Goal: Task Accomplishment & Management: Complete application form

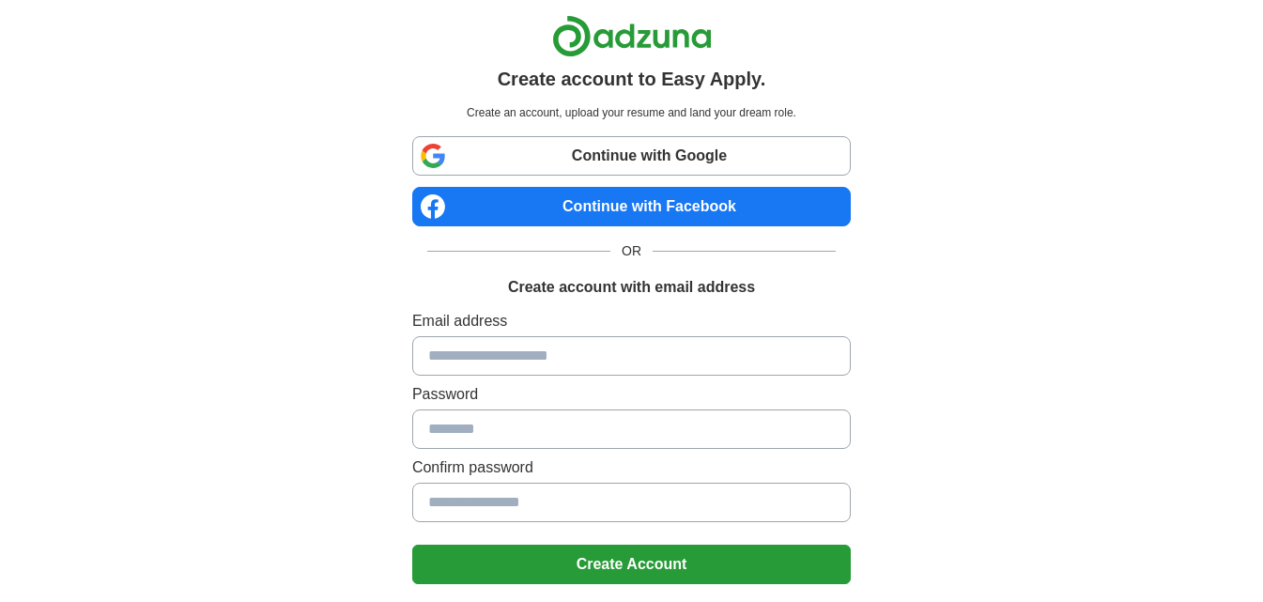
click at [465, 131] on div "Create account to Easy Apply. Create an account, upload your resume and land yo…" at bounding box center [631, 369] width 439 height 709
click at [478, 164] on link "Continue with Google" at bounding box center [631, 155] width 439 height 39
click at [623, 138] on link "Continue with Google" at bounding box center [631, 155] width 439 height 39
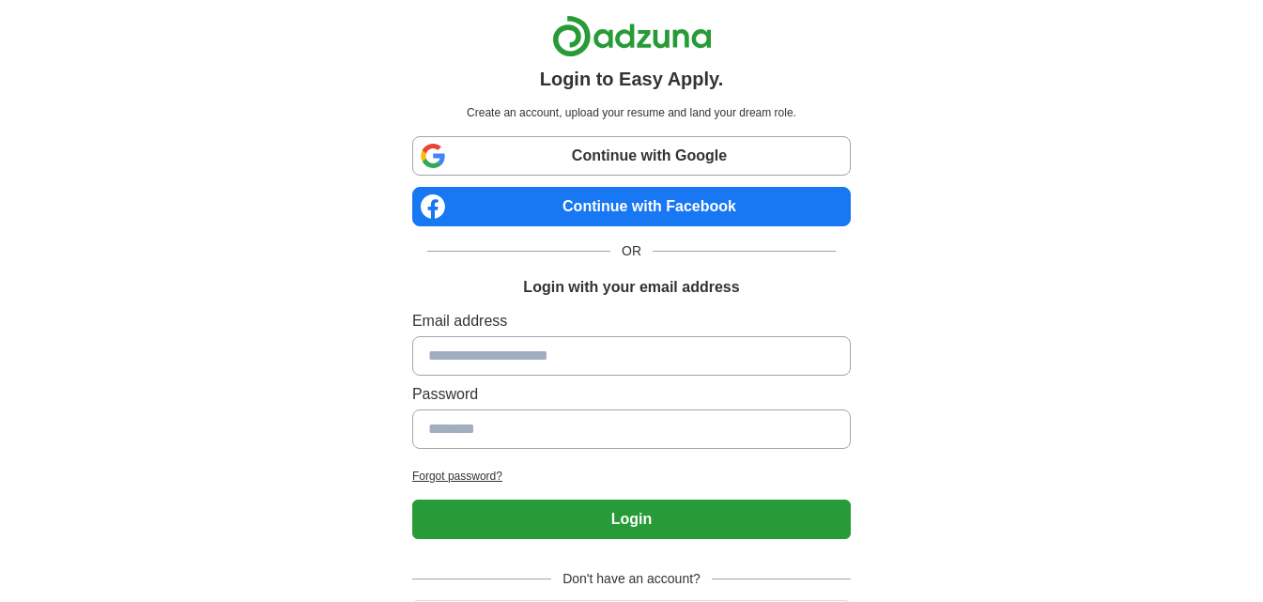
click at [652, 169] on link "Continue with Google" at bounding box center [631, 155] width 439 height 39
